Goal: Information Seeking & Learning: Learn about a topic

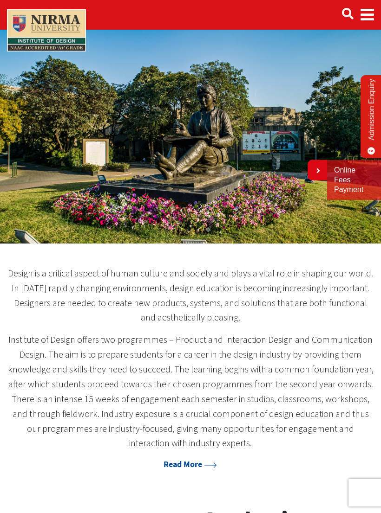
click at [363, 19] on span "Main navigation" at bounding box center [366, 15] width 13 height 26
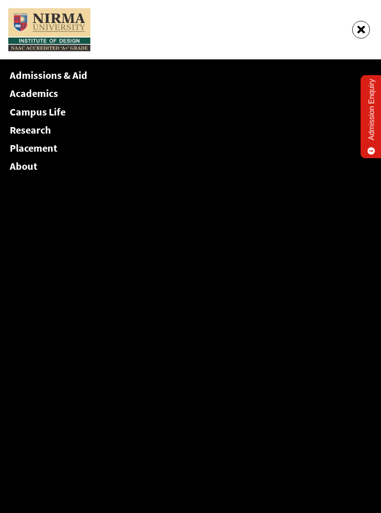
click at [19, 95] on link "Academics" at bounding box center [34, 93] width 48 height 13
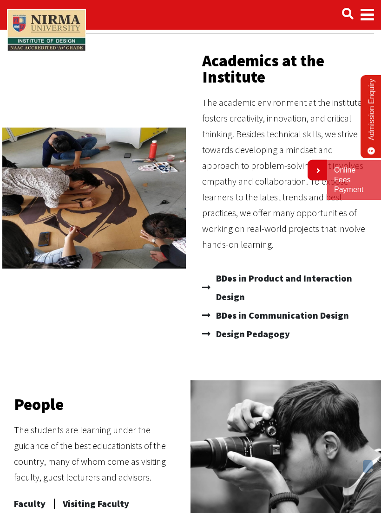
scroll to position [44, 0]
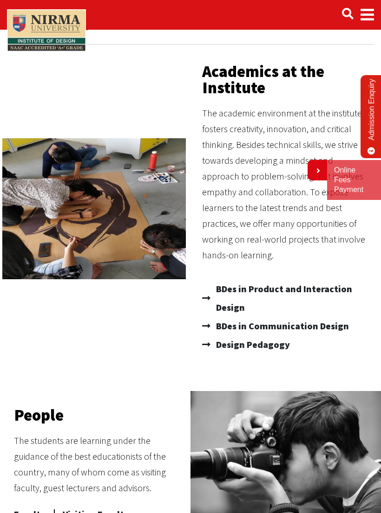
click at [267, 323] on span "BDes in Communication Design" at bounding box center [281, 326] width 135 height 19
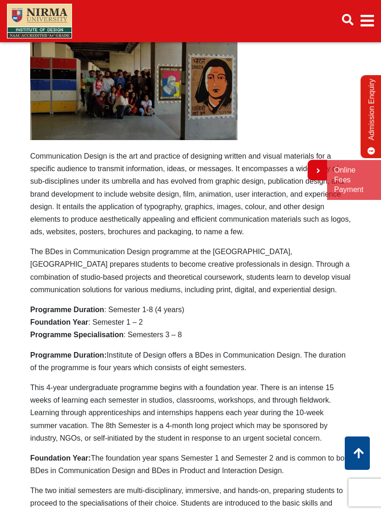
scroll to position [381, 0]
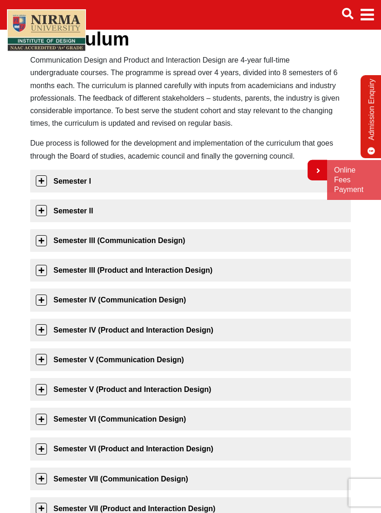
scroll to position [80, 0]
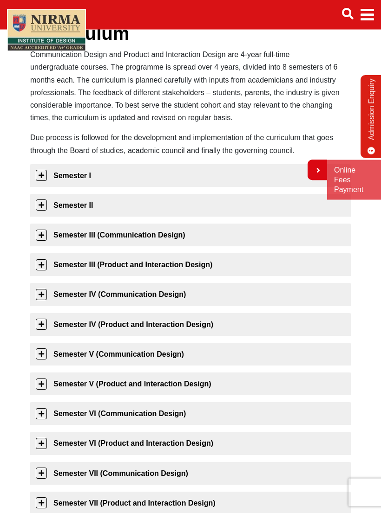
click at [273, 303] on link "Semester IV (Communication Design)" at bounding box center [190, 295] width 320 height 23
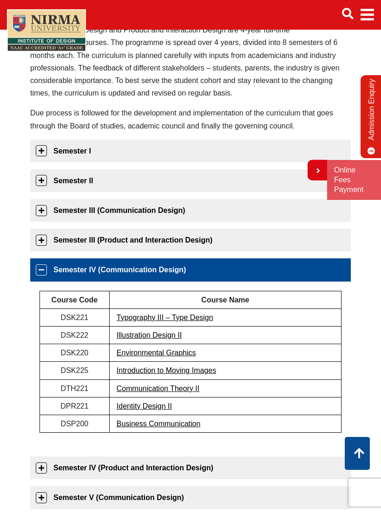
scroll to position [106, 0]
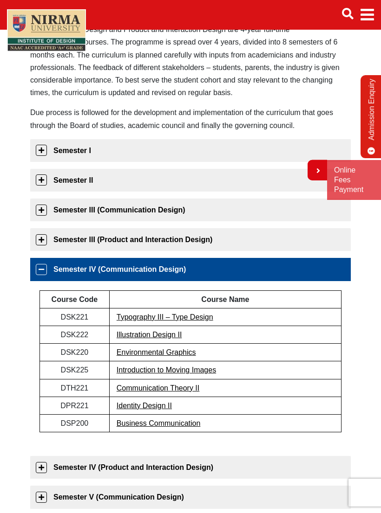
click at [200, 217] on link "Semester III (Communication Design)" at bounding box center [190, 210] width 320 height 23
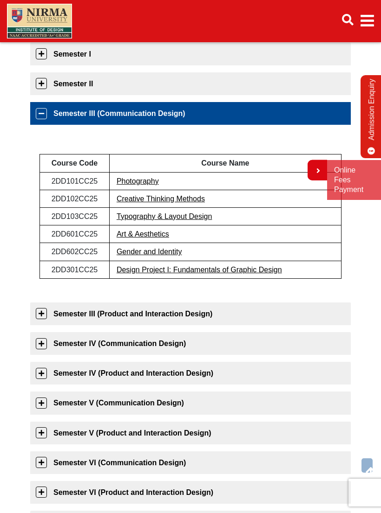
scroll to position [248, 0]
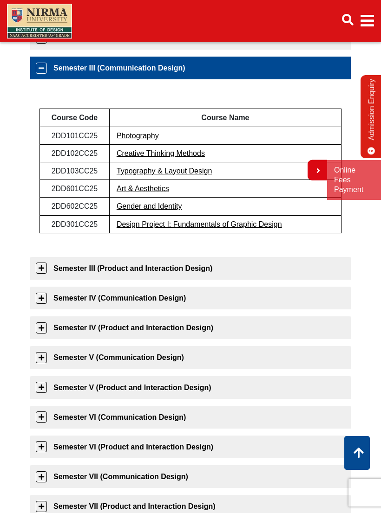
click at [197, 299] on link "Semester IV (Communication Design)" at bounding box center [190, 298] width 320 height 23
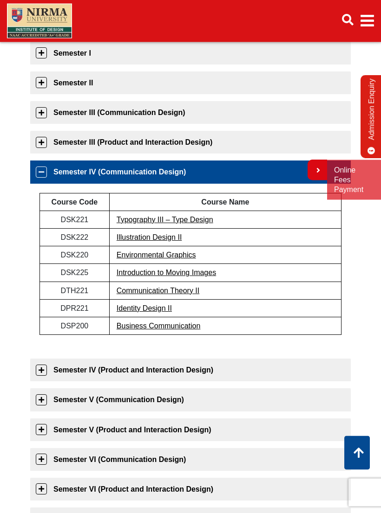
scroll to position [202, 0]
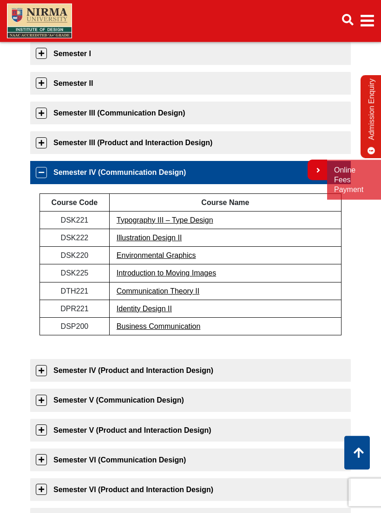
click at [168, 147] on link "Semester III (Product and Interaction Design)" at bounding box center [190, 143] width 320 height 23
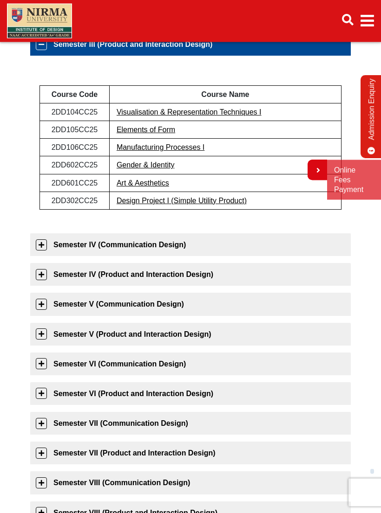
scroll to position [304, 0]
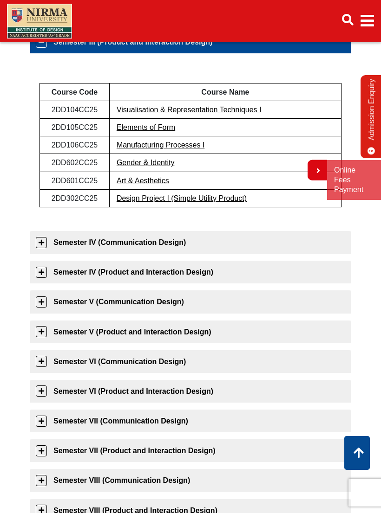
click at [189, 301] on link "Semester V (Communication Design)" at bounding box center [190, 302] width 320 height 23
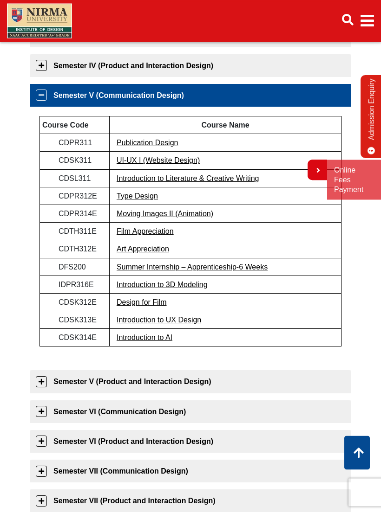
scroll to position [343, 0]
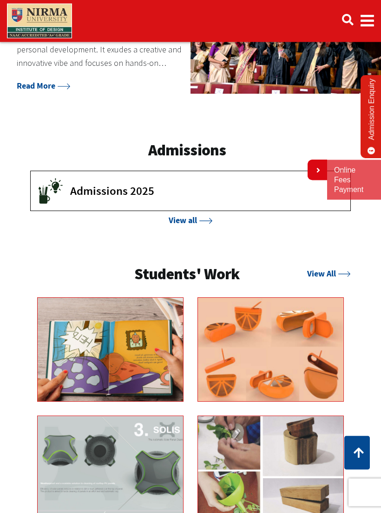
scroll to position [737, 0]
click at [329, 269] on link "View All" at bounding box center [329, 273] width 44 height 11
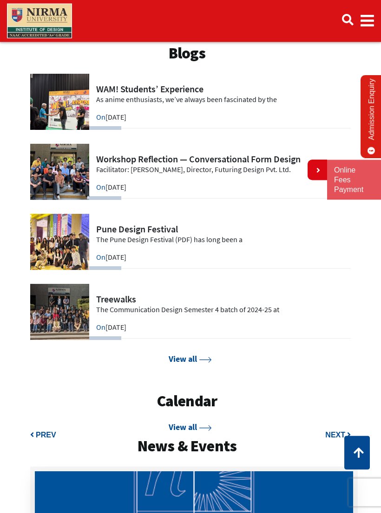
scroll to position [1413, 0]
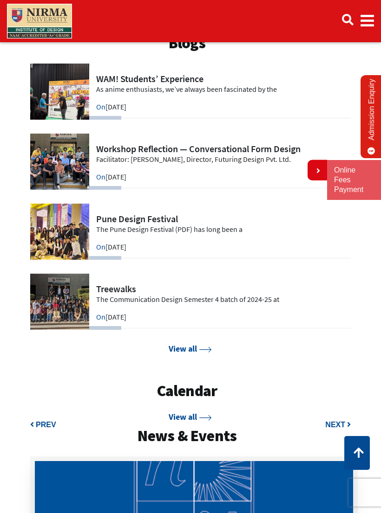
click at [61, 190] on link at bounding box center [190, 162] width 320 height 56
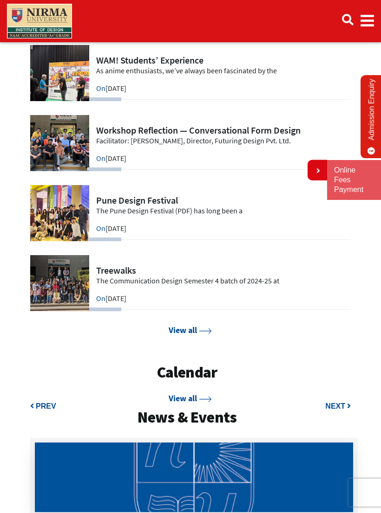
scroll to position [1432, 0]
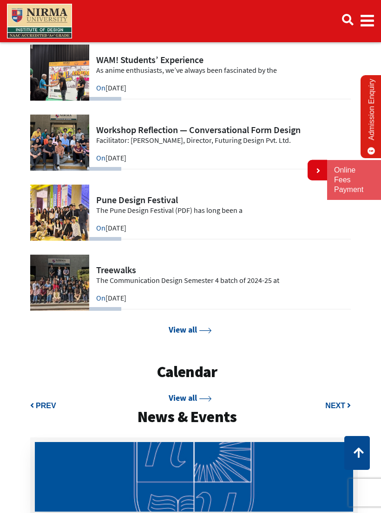
click at [63, 311] on link at bounding box center [190, 283] width 320 height 56
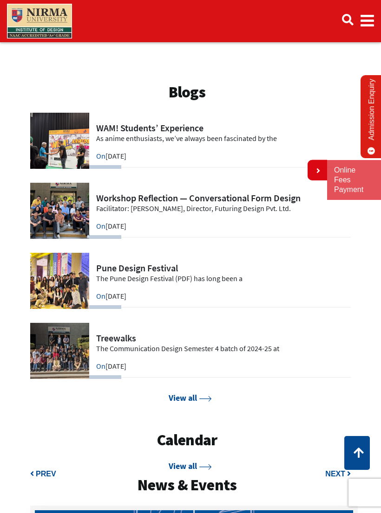
scroll to position [1354, 0]
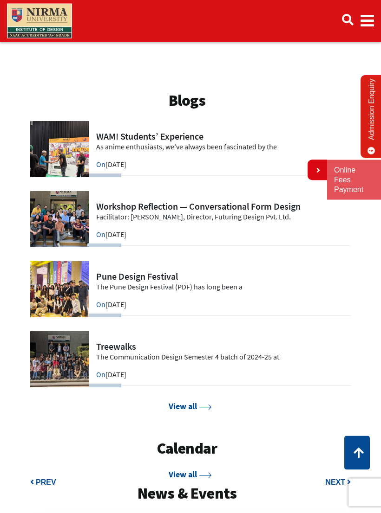
click at [128, 237] on link at bounding box center [190, 220] width 320 height 56
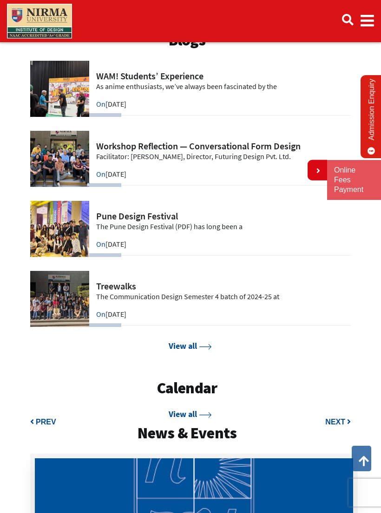
scroll to position [1442, 0]
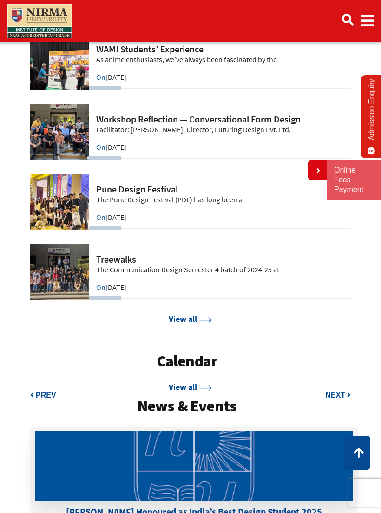
click at [167, 230] on link at bounding box center [190, 202] width 320 height 56
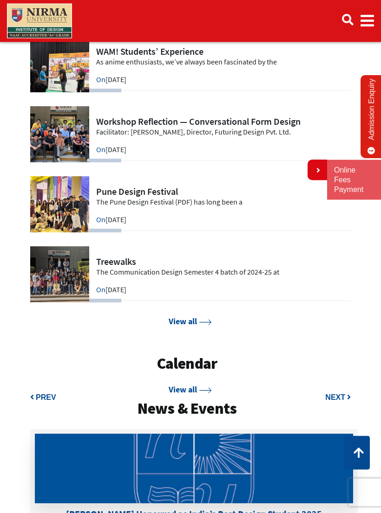
scroll to position [1435, 0]
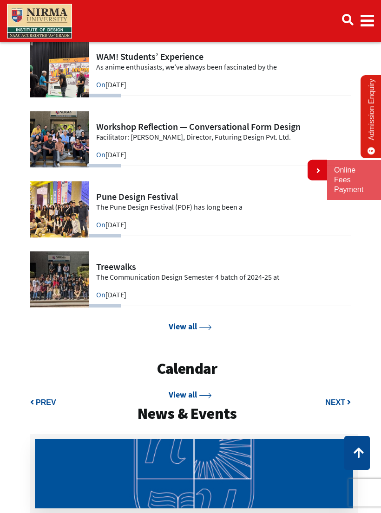
click at [212, 308] on link at bounding box center [190, 280] width 320 height 56
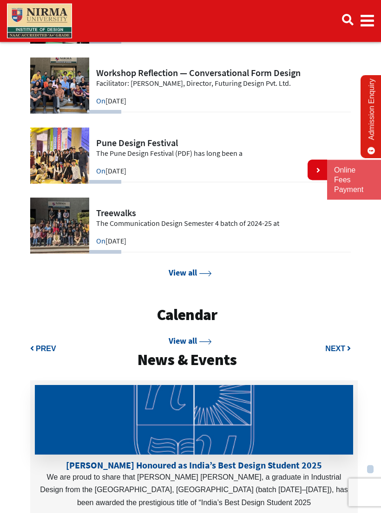
scroll to position [1492, 0]
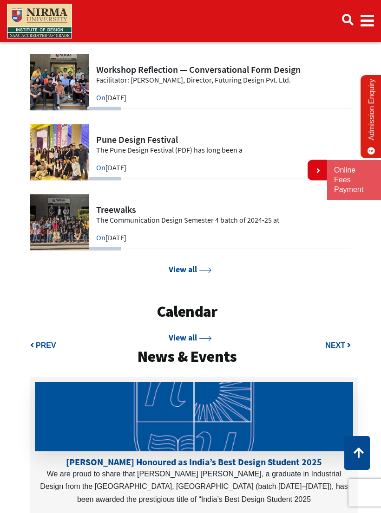
click at [206, 275] on link "View all" at bounding box center [189, 269] width 43 height 11
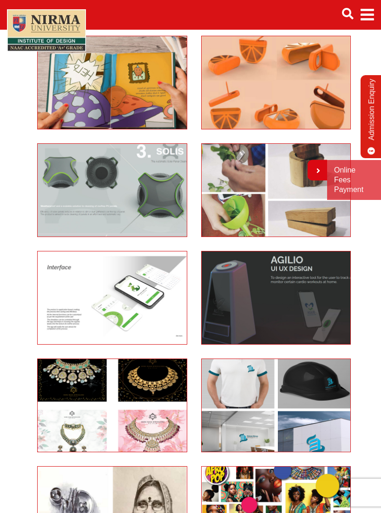
scroll to position [128, 0]
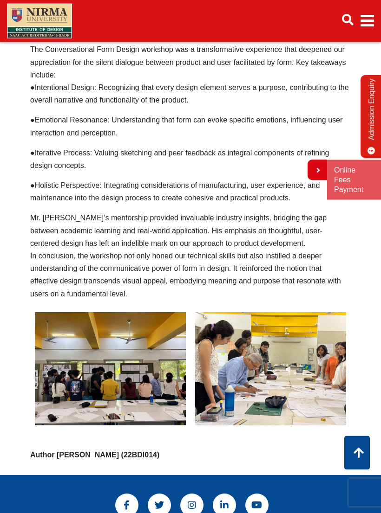
scroll to position [1051, 0]
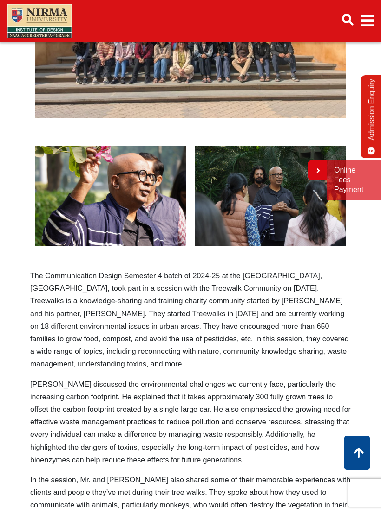
scroll to position [11, 0]
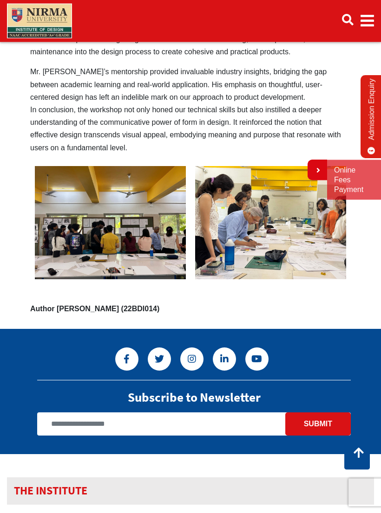
scroll to position [1190, 0]
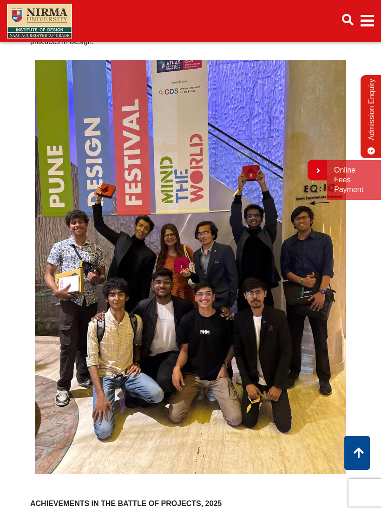
scroll to position [1187, 0]
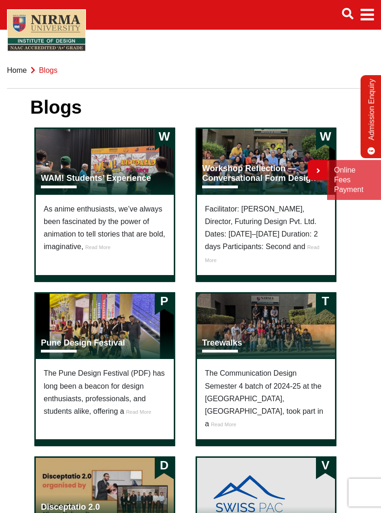
click at [57, 160] on div "W WAM! Students’ Experience" at bounding box center [105, 162] width 138 height 66
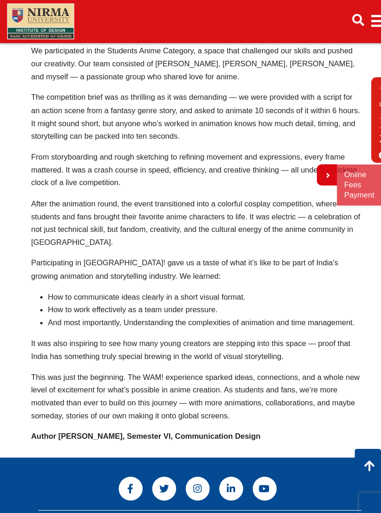
scroll to position [507, 0]
